Goal: Navigation & Orientation: Find specific page/section

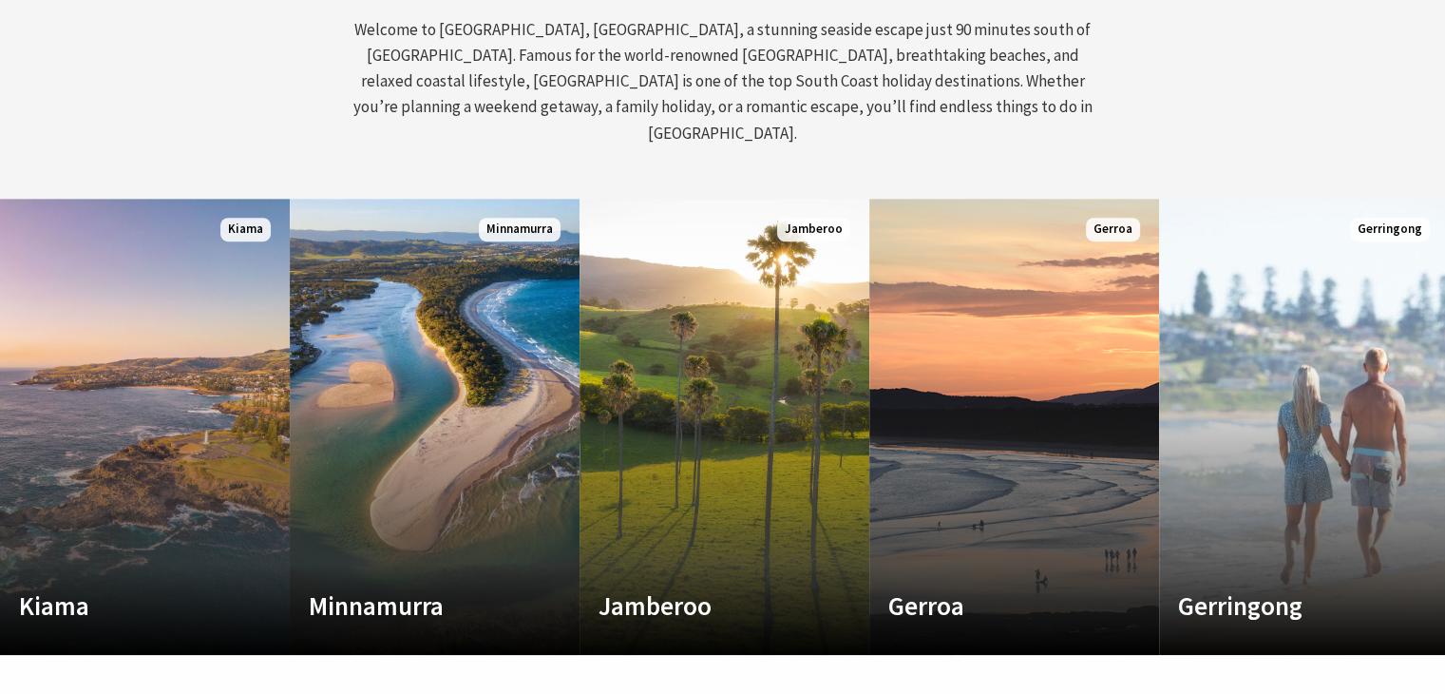
scroll to position [855, 0]
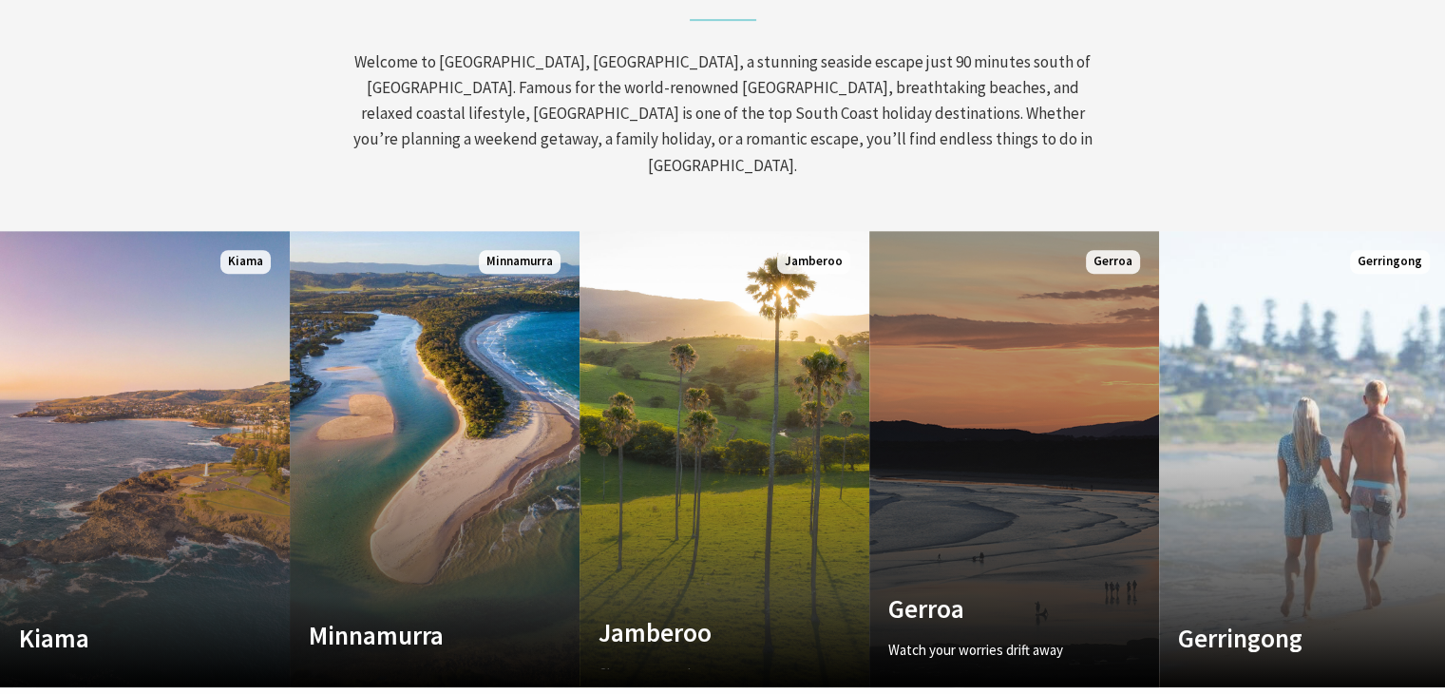
click at [1011, 444] on link "Custom Image Used Gerroa Watch your worries drift away Read More Gerroa" at bounding box center [1015, 459] width 290 height 456
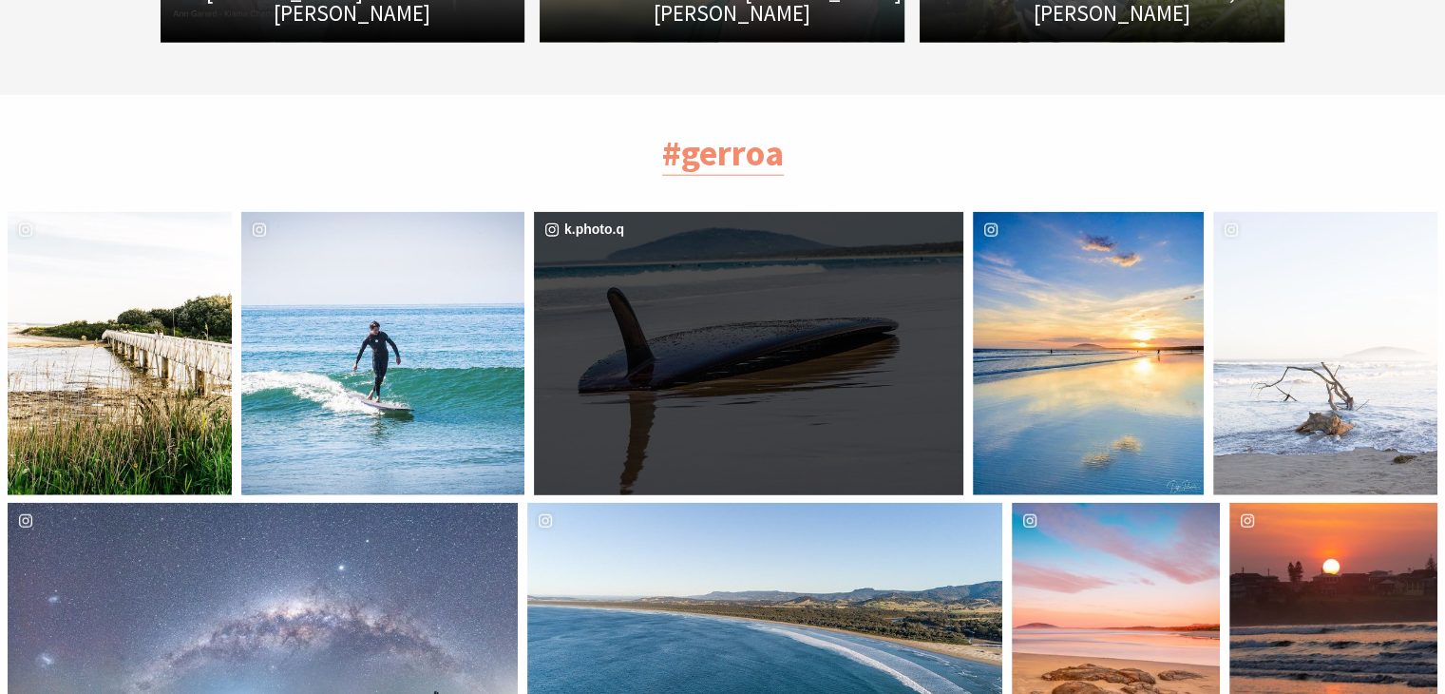
scroll to position [4847, 0]
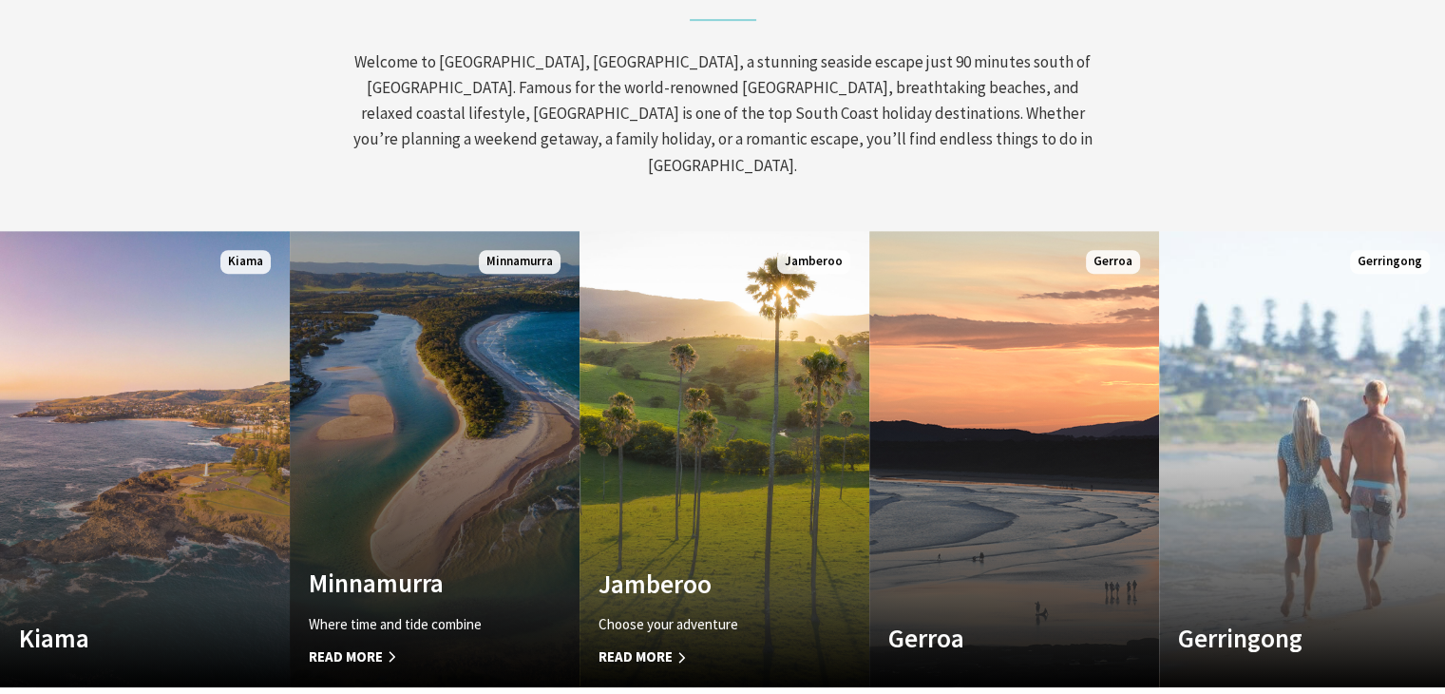
scroll to position [328, 1460]
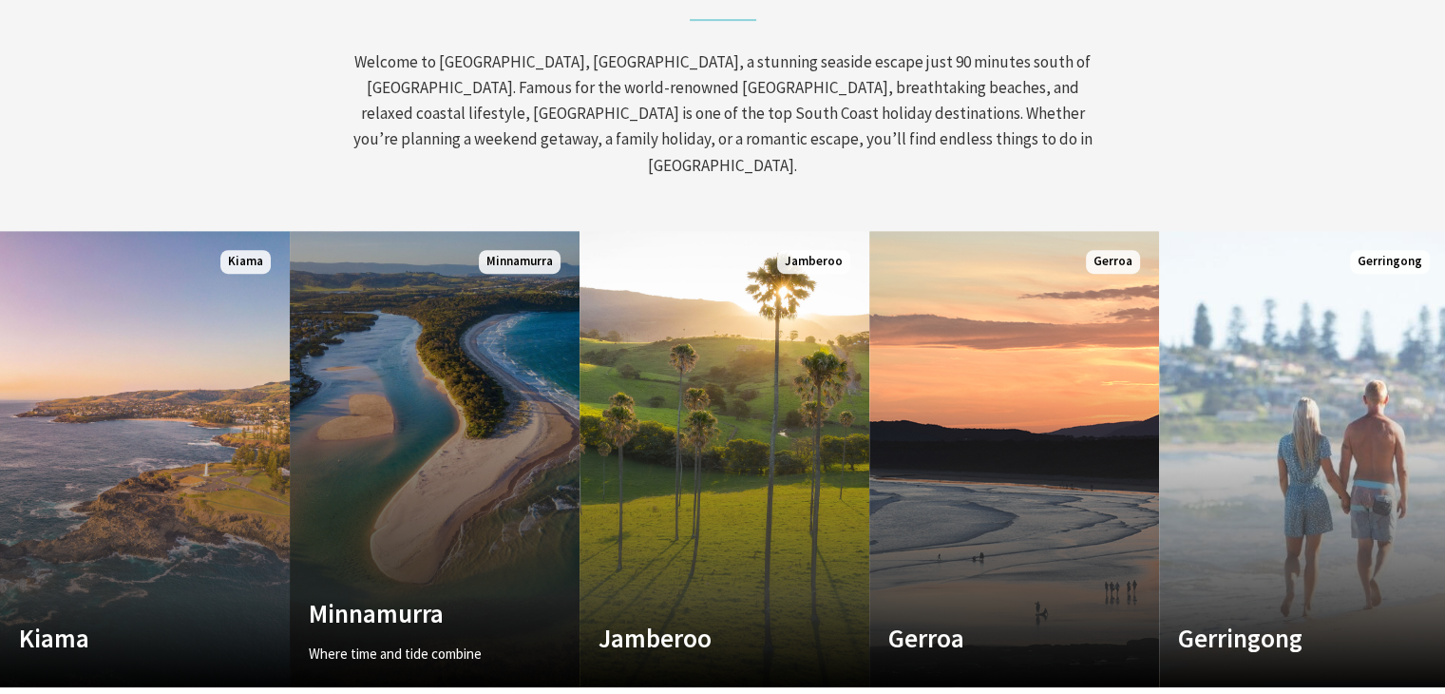
click at [420, 414] on link "Custom Image Used Minnamurra Where time and tide combine Read More Minnamurra" at bounding box center [435, 459] width 290 height 456
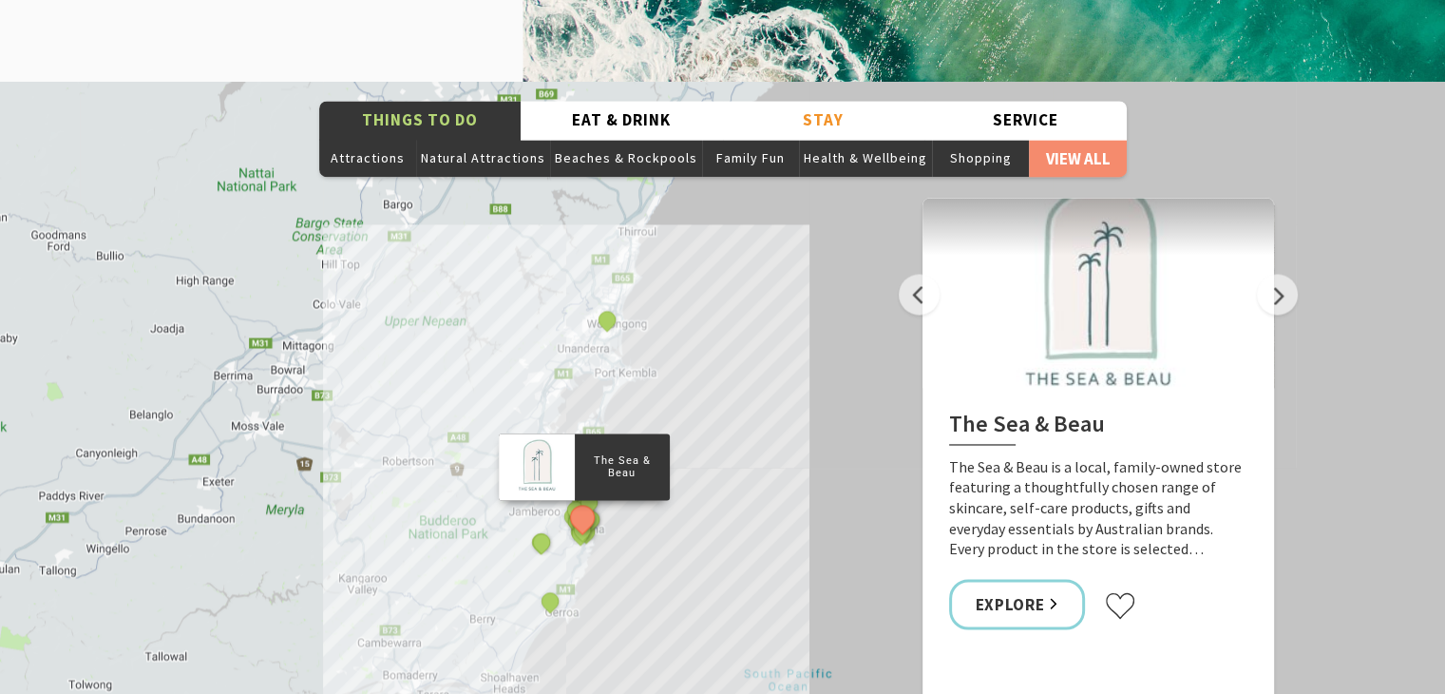
scroll to position [2851, 0]
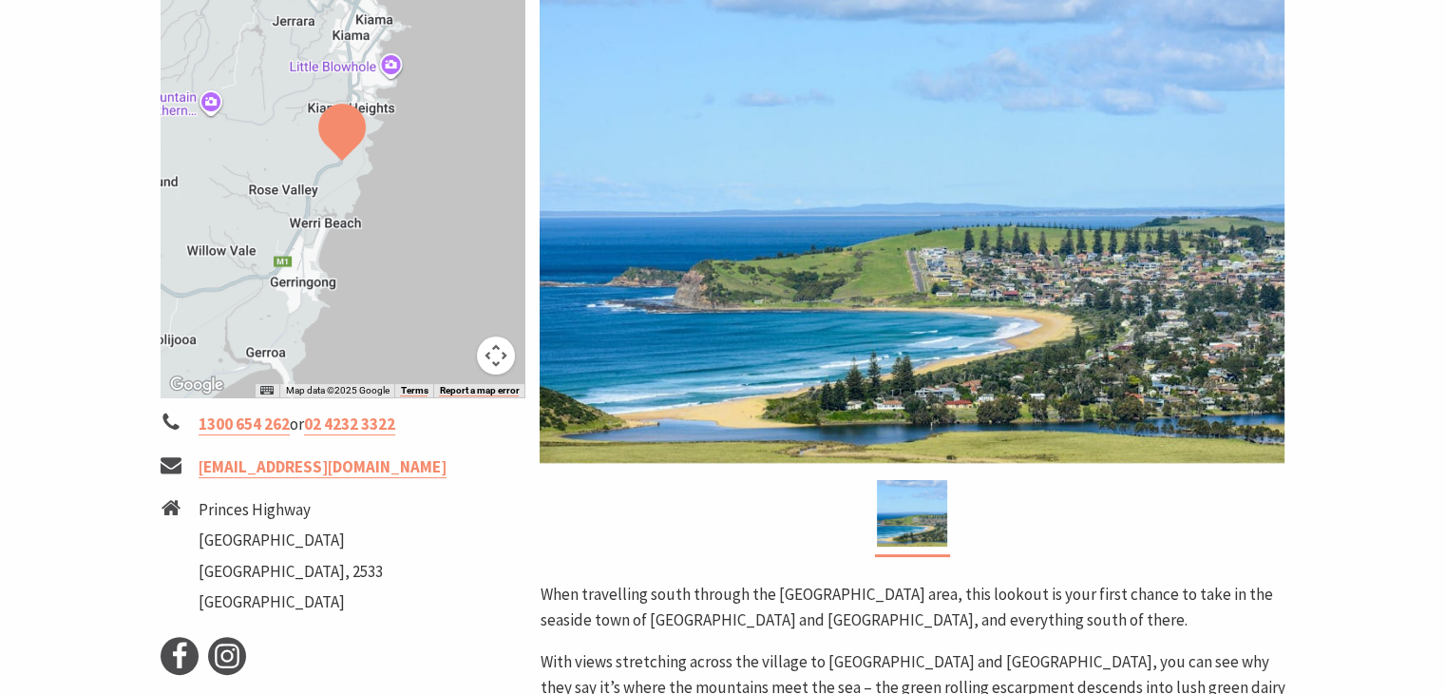
scroll to position [380, 0]
click at [377, 164] on div at bounding box center [343, 161] width 365 height 472
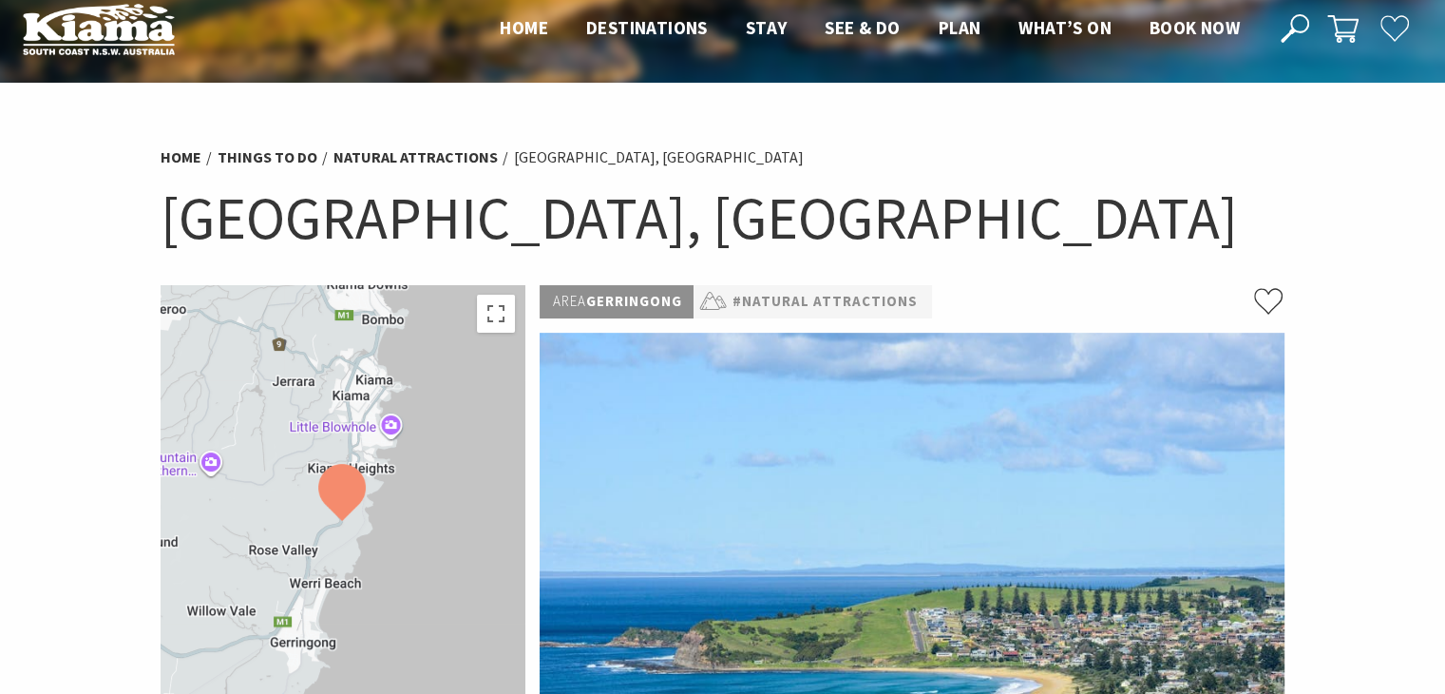
scroll to position [0, 0]
